Goal: Task Accomplishment & Management: Complete application form

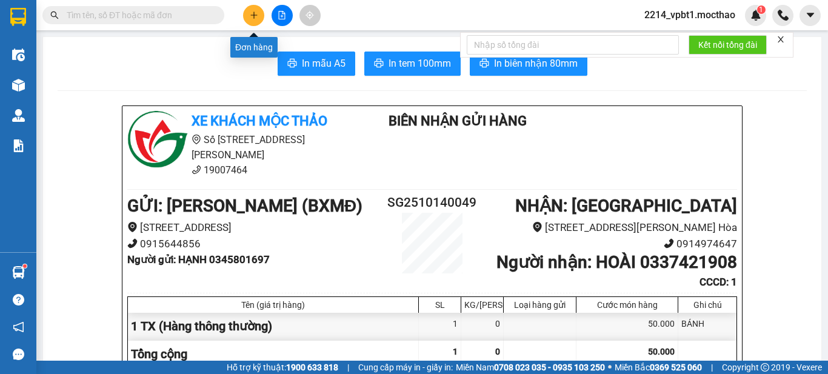
click at [256, 22] on button at bounding box center [253, 15] width 21 height 21
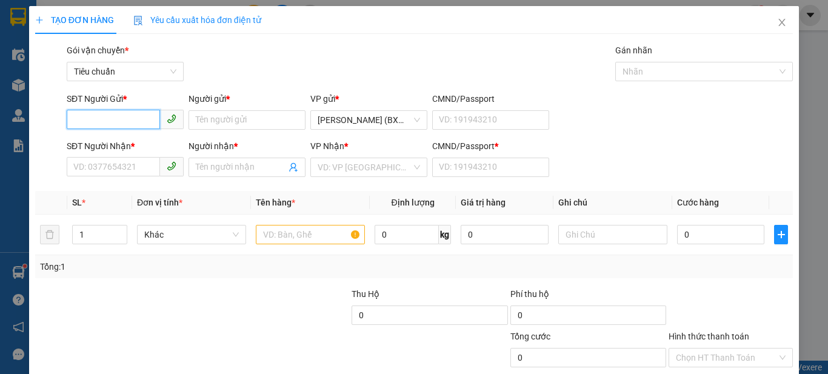
click at [109, 124] on input "SĐT Người Gửi *" at bounding box center [113, 119] width 93 height 19
type input "0911718915"
click at [111, 148] on div "0911718915 - NHẪN" at bounding box center [123, 144] width 101 height 13
type input "NHẪN"
type input "0988856497"
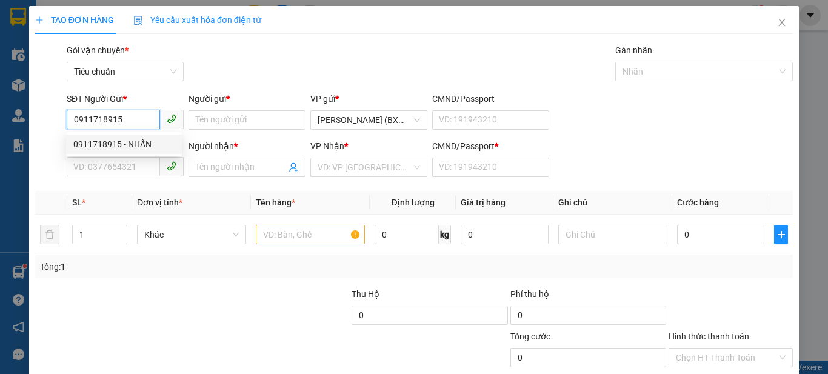
type input "HÙNG"
type input "1"
type input "30.000"
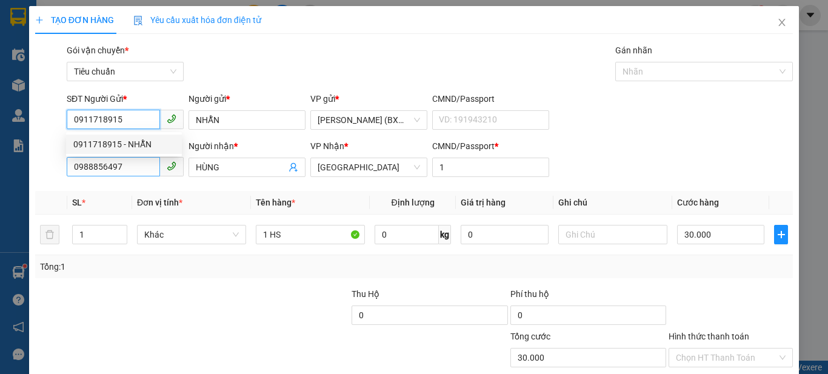
type input "0911718915"
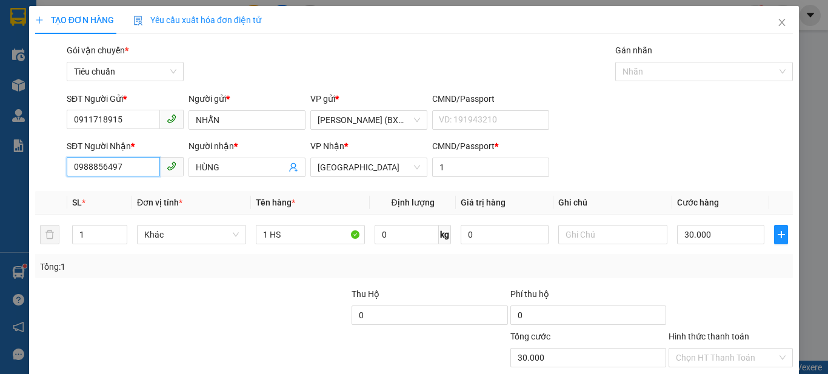
click at [135, 173] on input "0988856497" at bounding box center [113, 166] width 93 height 19
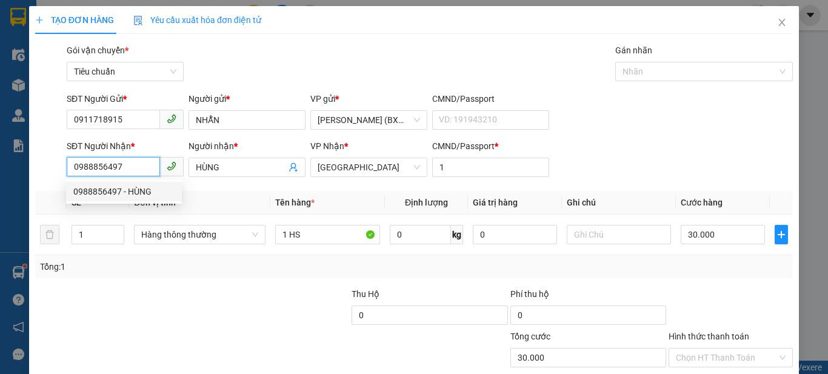
click at [134, 172] on input "0988856497" at bounding box center [113, 166] width 93 height 19
type input "0914484905"
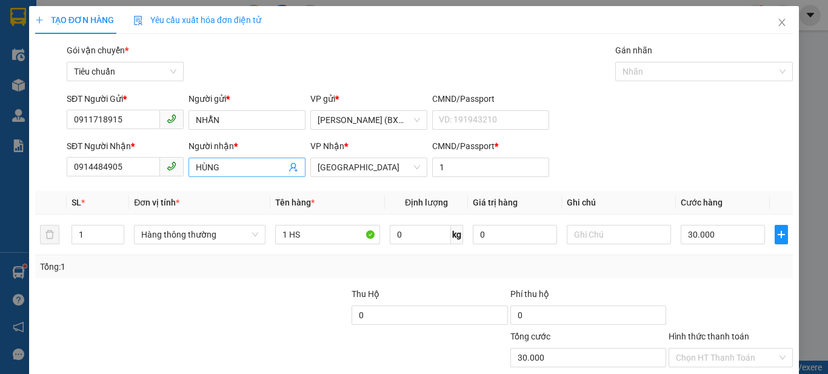
click at [233, 168] on input "HÙNG" at bounding box center [241, 167] width 90 height 13
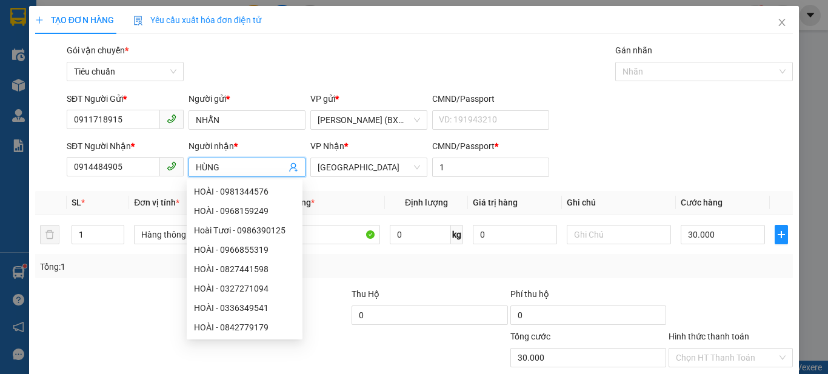
click at [693, 98] on div "SĐT Người Gửi * 0911718915 Người gửi * NHẪN VP gửi * [PERSON_NAME] (BXMĐ) CMND/…" at bounding box center [429, 113] width 731 height 42
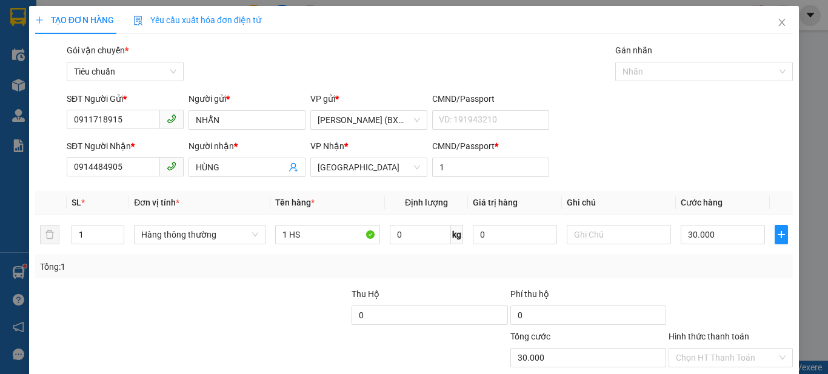
scroll to position [75, 0]
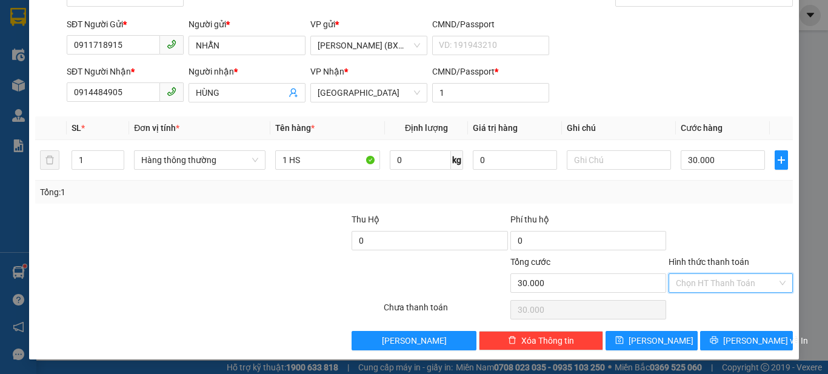
click at [720, 285] on input "Hình thức thanh toán" at bounding box center [726, 283] width 101 height 18
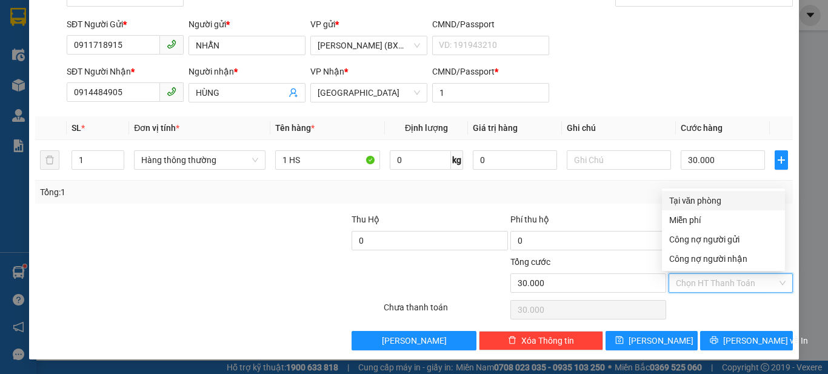
click at [723, 202] on div "Tại văn phòng" at bounding box center [723, 200] width 108 height 13
type input "0"
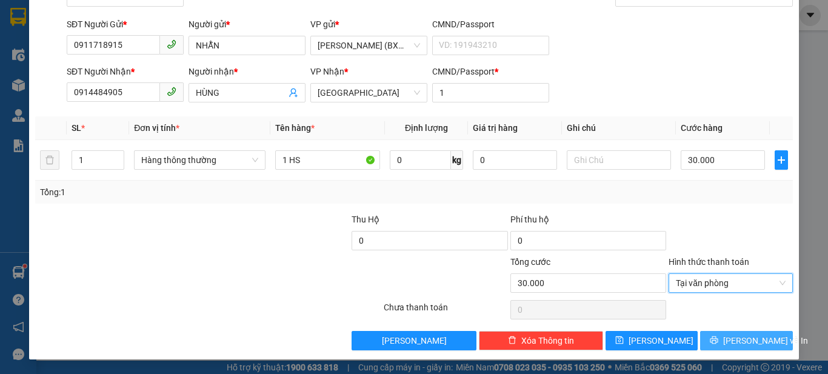
click at [727, 347] on button "[PERSON_NAME] và In" at bounding box center [746, 340] width 93 height 19
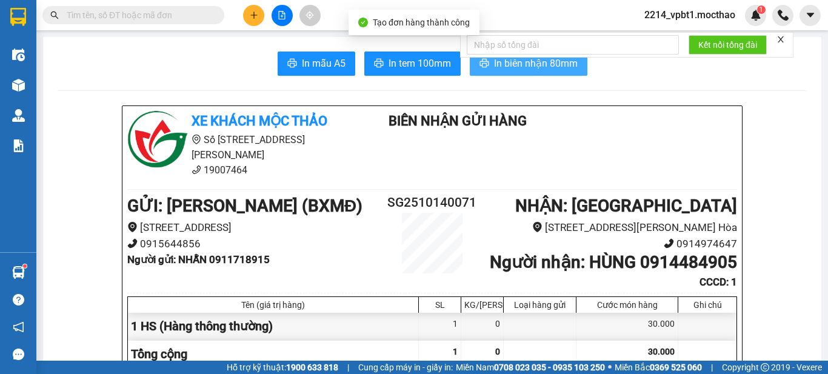
click at [546, 65] on span "In biên nhận 80mm" at bounding box center [536, 63] width 84 height 15
